Goal: Task Accomplishment & Management: Use online tool/utility

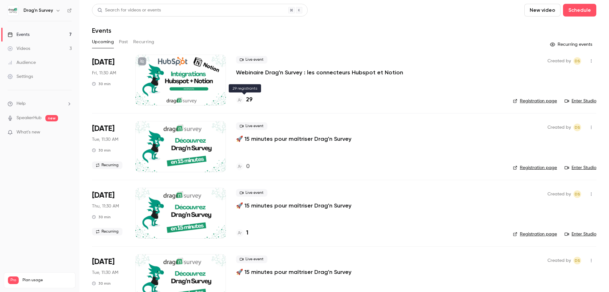
click at [249, 98] on h4 "29" at bounding box center [249, 100] width 6 height 9
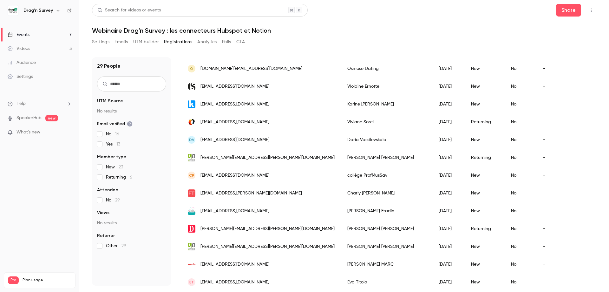
scroll to position [321, 0]
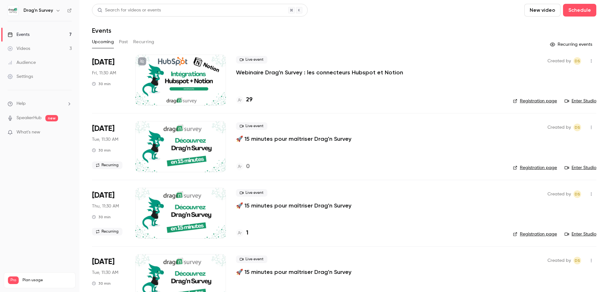
click at [584, 98] on link "Enter Studio" at bounding box center [581, 101] width 32 height 6
